Goal: Transaction & Acquisition: Subscribe to service/newsletter

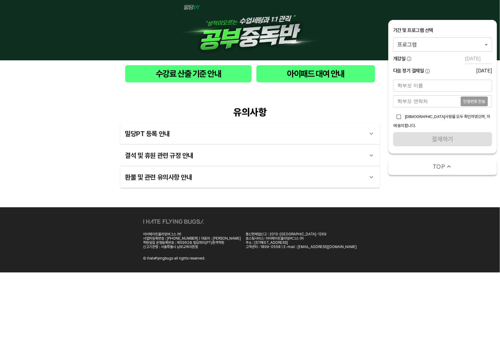
click at [438, 46] on body "수강료 산출 기준 안내 아이패드 대여 안내 유의사항 밀당PT 등록 안내 1 - 1 . 신규등록 신규등록은 밀당PT 각 과목별 프로그램을 처음 …" at bounding box center [250, 136] width 500 height 272
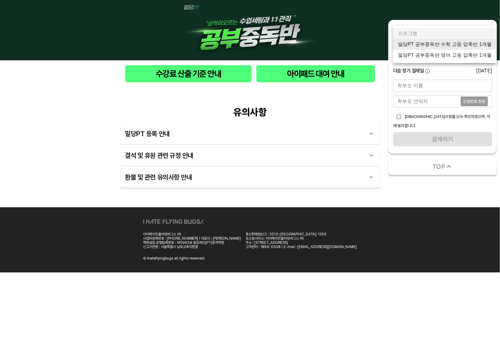
click at [438, 46] on li "밀당PT 공부중독반 수학 고등 압축반 1개월" at bounding box center [444, 44] width 103 height 11
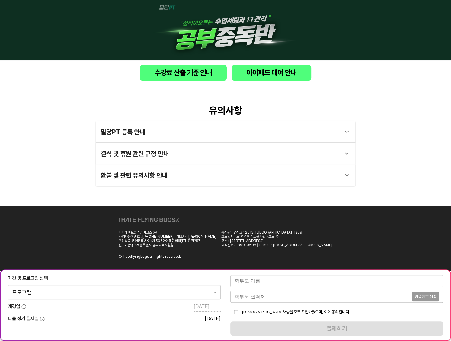
click at [179, 311] on div "개강일 2025-09-17" at bounding box center [114, 307] width 213 height 9
click at [362, 80] on div "수강료 산출 기준 안내 아이패드 대여 안내" at bounding box center [225, 72] width 451 height 25
click at [204, 292] on body "수강료 산출 기준 안내 아이패드 대여 안내 유의사항 밀당PT 등록 안내 1 - 1 . 신규등록 신규등록은 밀당PT 각 과목별 프로그램을 처음 …" at bounding box center [225, 171] width 451 height 342
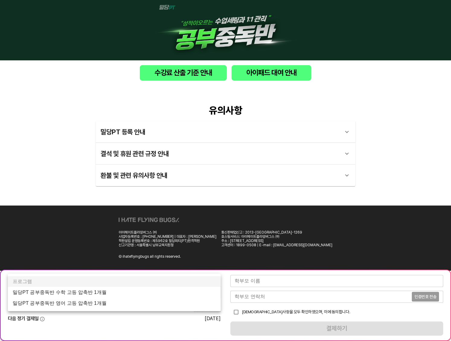
click at [203, 295] on li "밀당PT 공부중독반 수학 고등 압축반 1개월" at bounding box center [114, 292] width 213 height 11
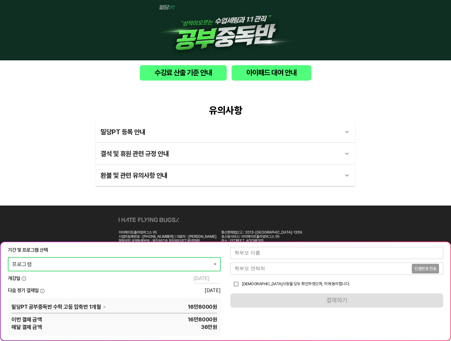
click at [210, 312] on div "밀당PT 공부중독반 수학 고등 압축반 1개월 16만8000 원 이번 결제 금액 16만8000 원 매달 결제 금액 36만 원" at bounding box center [114, 317] width 213 height 38
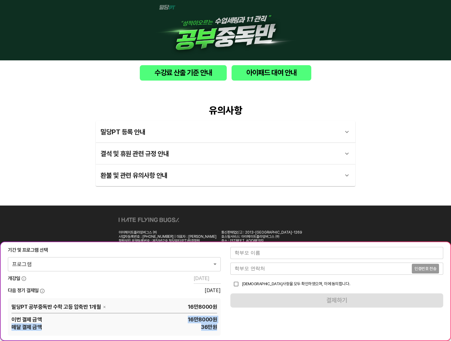
drag, startPoint x: 187, startPoint y: 318, endPoint x: 222, endPoint y: 329, distance: 36.5
click at [222, 329] on div "기간 및 프로그램 선택 프로그램 0 ​ 개강일 2025-09-17 다음 정기 결제일 2025-09-20 밀당PT 공부중독반 수학 고등 압축반 …" at bounding box center [225, 291] width 451 height 100
